Goal: Task Accomplishment & Management: Manage account settings

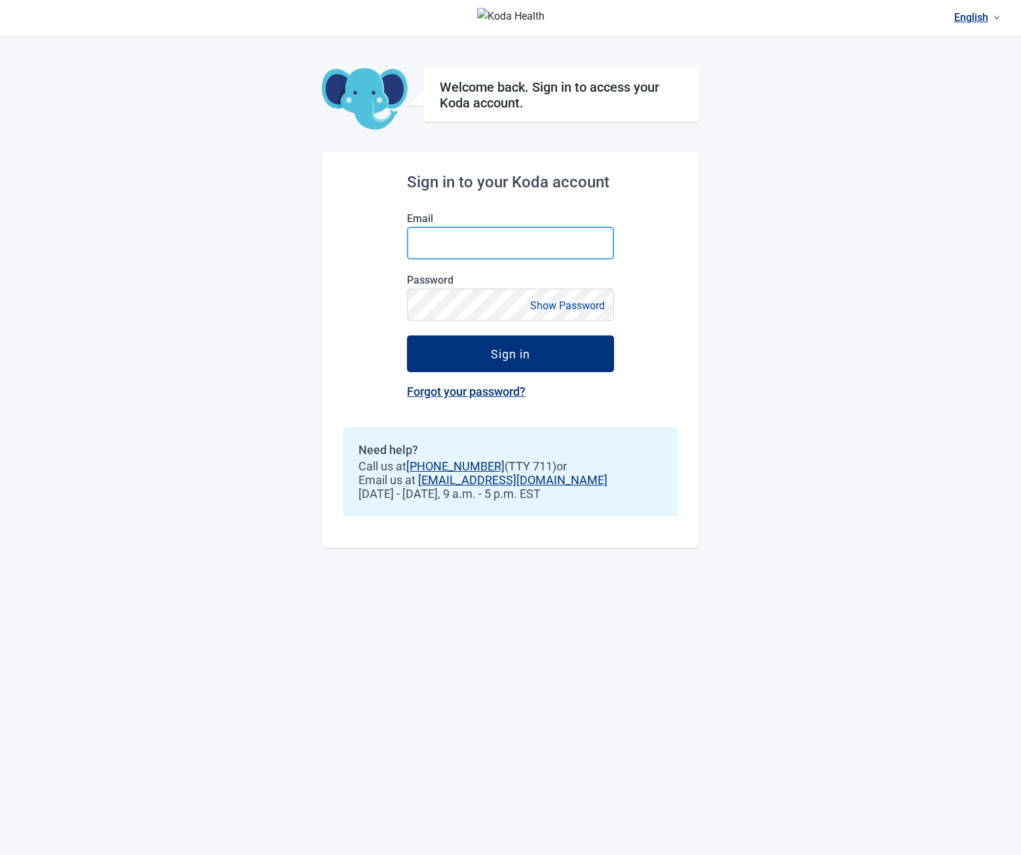
click at [495, 249] on input "Email" at bounding box center [510, 243] width 207 height 33
type input "**********"
click at [407, 335] on button "Sign in" at bounding box center [510, 353] width 207 height 37
